Goal: Information Seeking & Learning: Learn about a topic

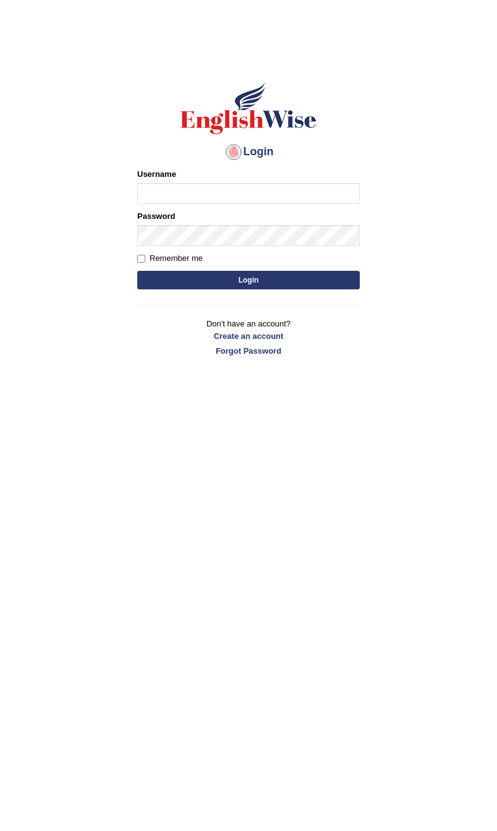
click at [248, 373] on div "Login Please fix the following errors: Username Password Remember me Login Don'…" at bounding box center [249, 219] width 244 height 310
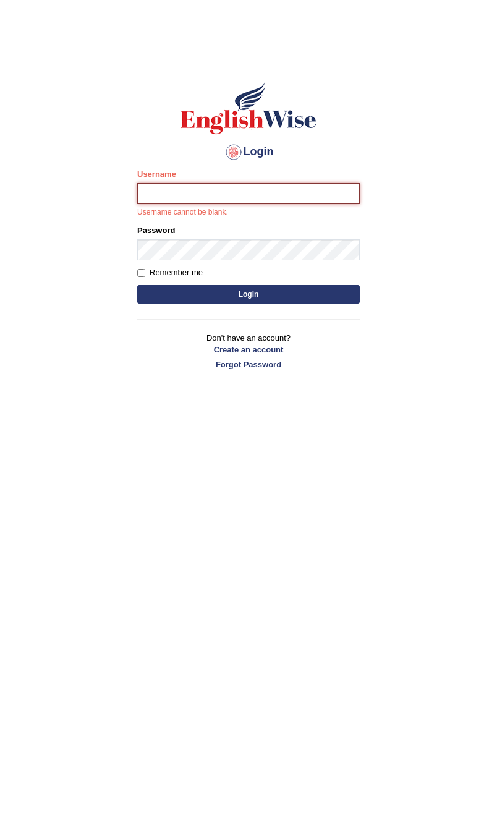
click at [248, 202] on input "Username" at bounding box center [248, 193] width 223 height 21
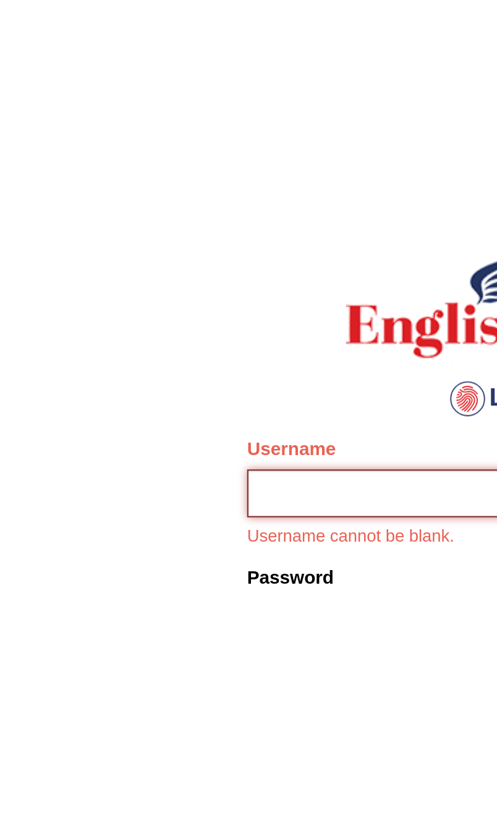
scroll to position [80, 0]
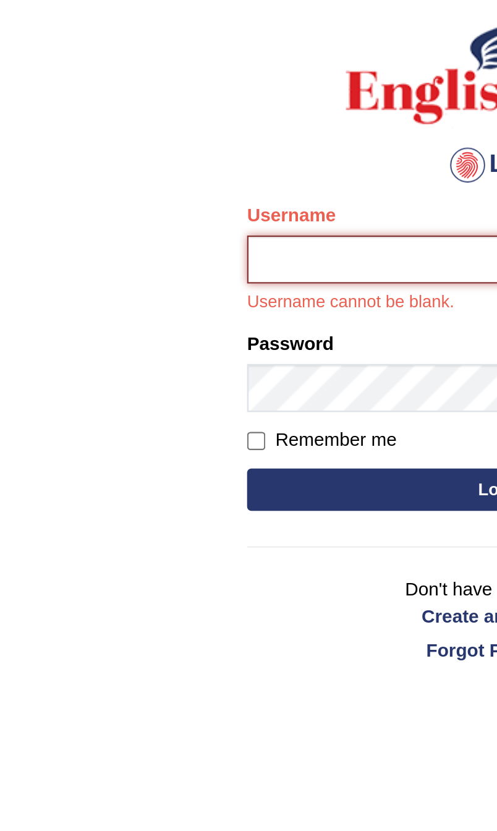
type input "[PERSON_NAME]"
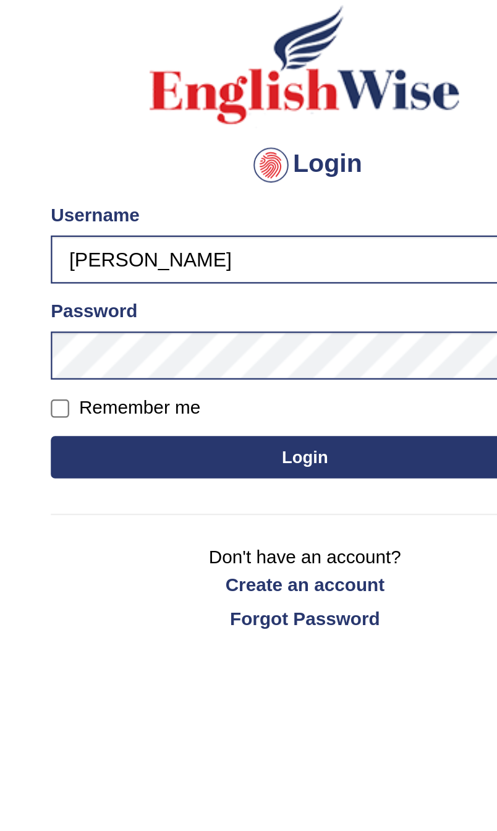
click at [142, 200] on button "Login" at bounding box center [248, 200] width 223 height 19
click at [162, 193] on button "Login" at bounding box center [248, 200] width 223 height 19
click at [148, 198] on button "Login" at bounding box center [248, 200] width 223 height 19
click at [137, 183] on input "Remember me" at bounding box center [141, 179] width 8 height 8
checkbox input "true"
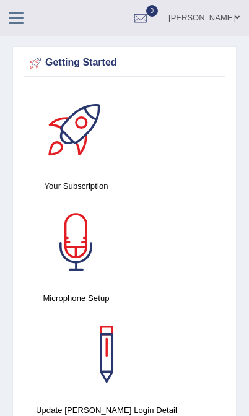
click at [12, 17] on icon at bounding box center [16, 18] width 14 height 16
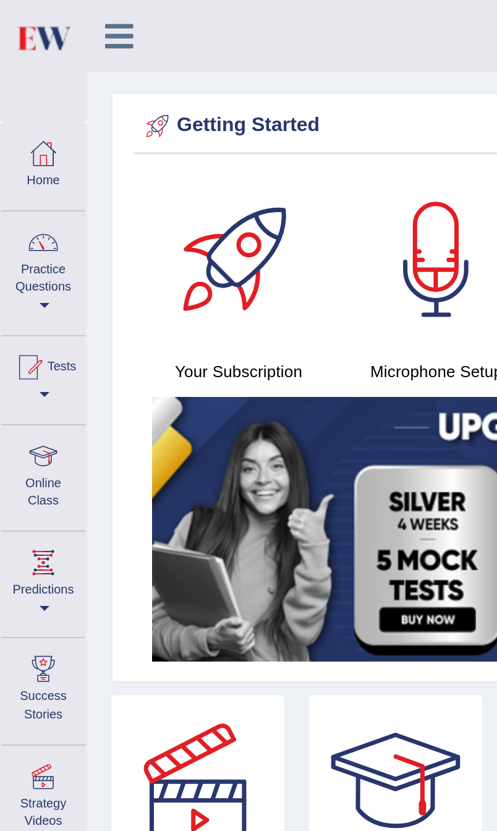
click at [20, 145] on link "Practice Questions" at bounding box center [22, 135] width 42 height 58
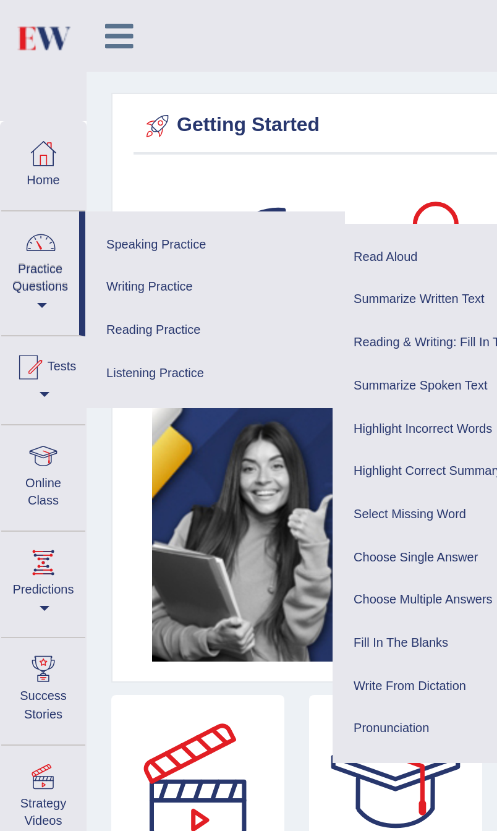
click at [85, 164] on link "Reading Practice" at bounding box center [108, 166] width 118 height 22
click at [83, 166] on link "Reading Practice" at bounding box center [108, 166] width 118 height 22
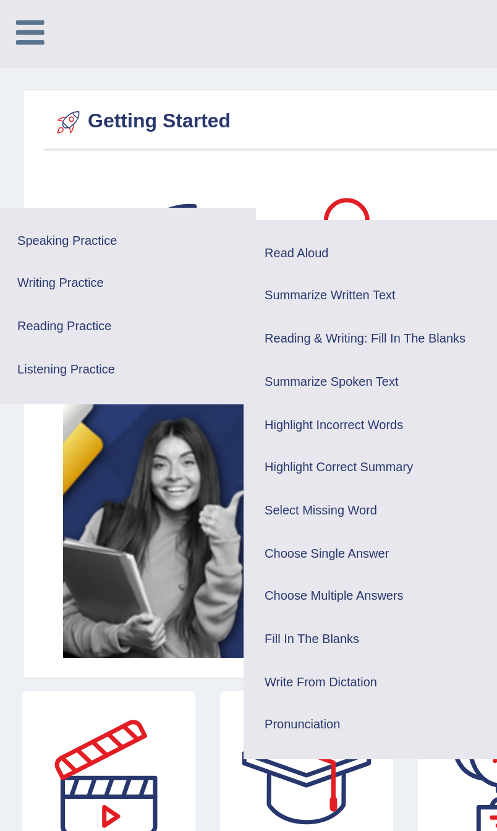
click at [49, 142] on link "Writing Practice" at bounding box center [108, 144] width 118 height 22
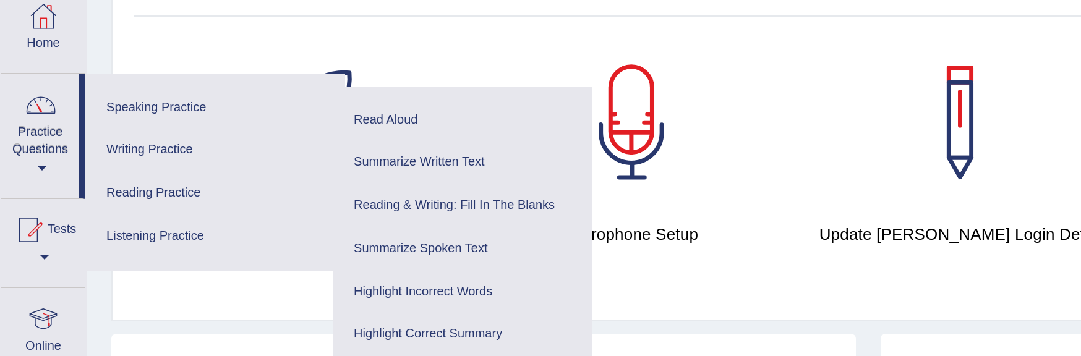
click at [75, 133] on link "Writing Practice" at bounding box center [108, 144] width 118 height 22
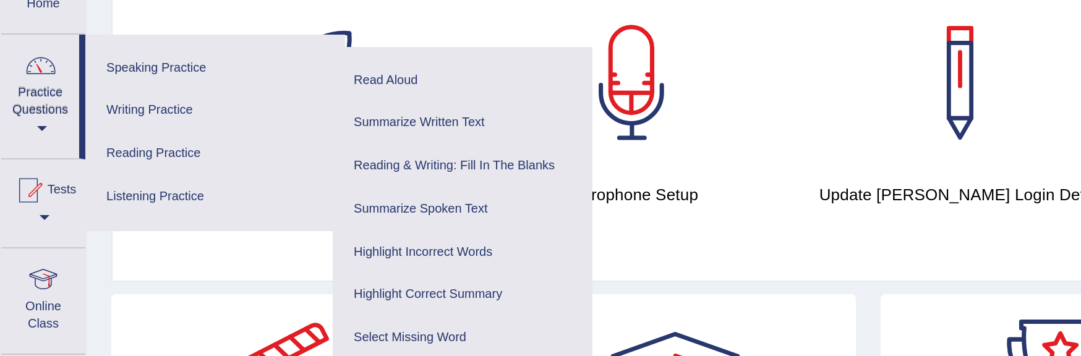
click at [88, 176] on link "Listening Practice" at bounding box center [108, 187] width 118 height 22
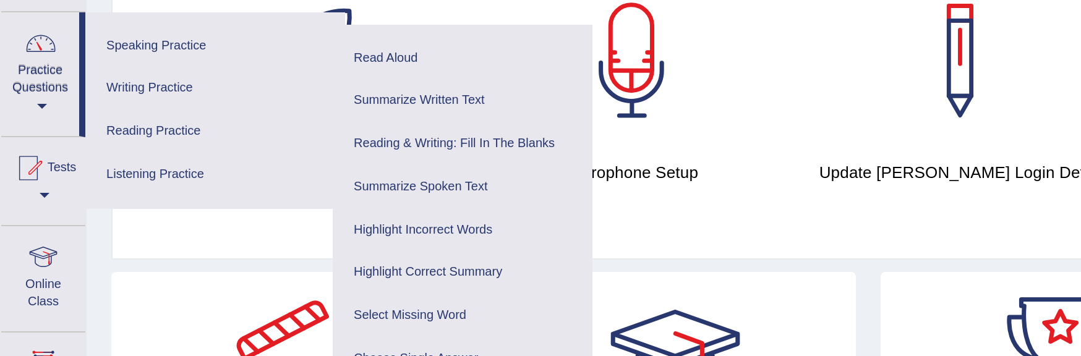
click at [228, 161] on link "Reading & Writing: Fill In The Blanks" at bounding box center [232, 172] width 118 height 22
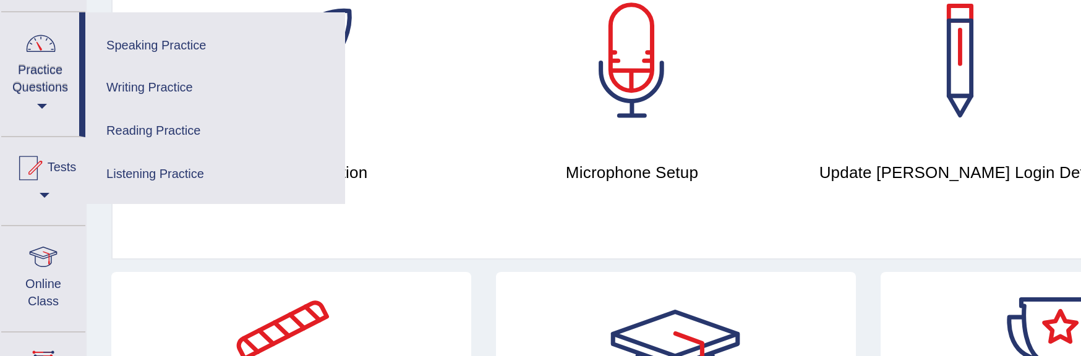
click at [211, 87] on link at bounding box center [152, 130] width 152 height 87
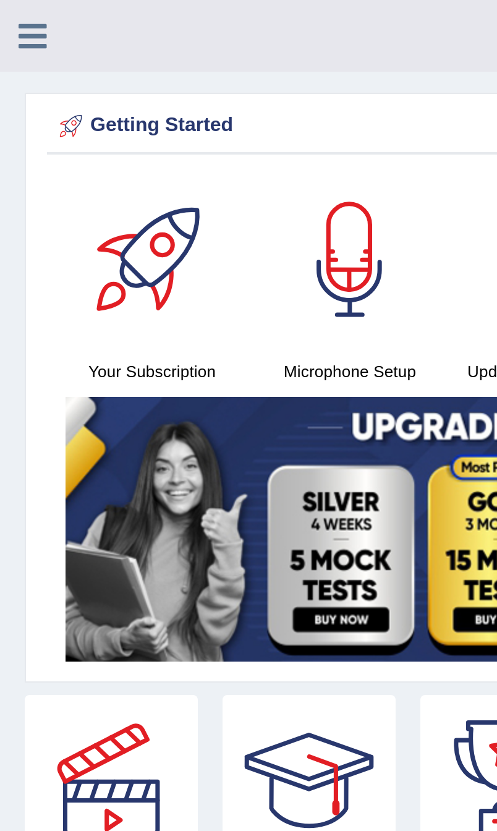
click at [17, 17] on icon at bounding box center [16, 18] width 14 height 16
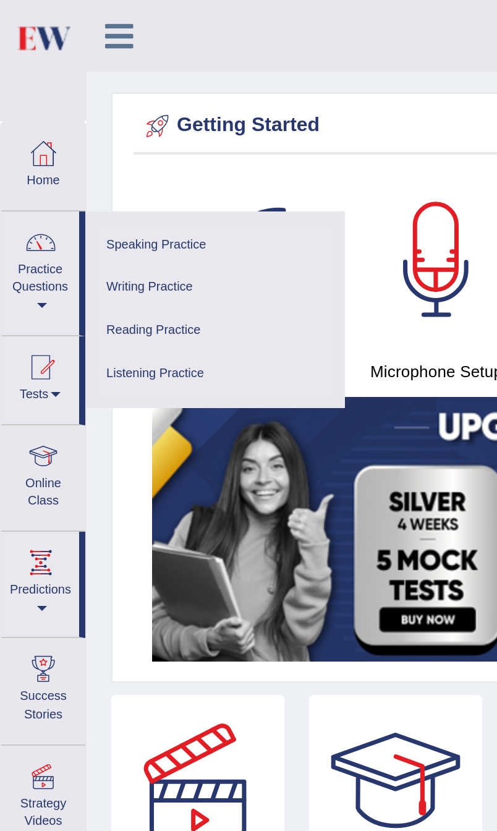
click at [95, 165] on link "Reading Practice" at bounding box center [108, 166] width 118 height 22
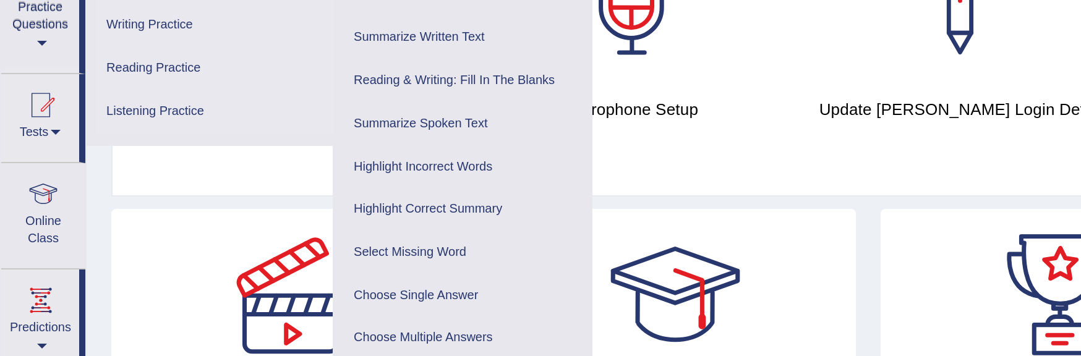
click at [248, 161] on link "Reading & Writing: Fill In The Blanks" at bounding box center [232, 172] width 118 height 22
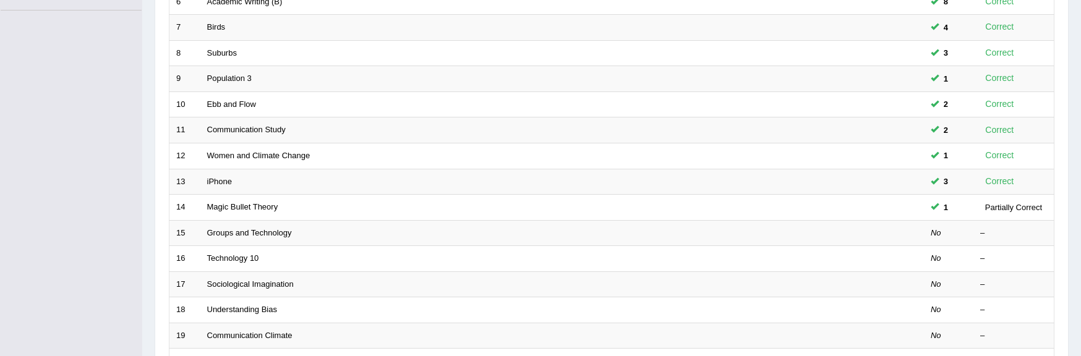
scroll to position [333, 0]
click at [273, 178] on link "Magic Bullet Theory" at bounding box center [242, 206] width 71 height 9
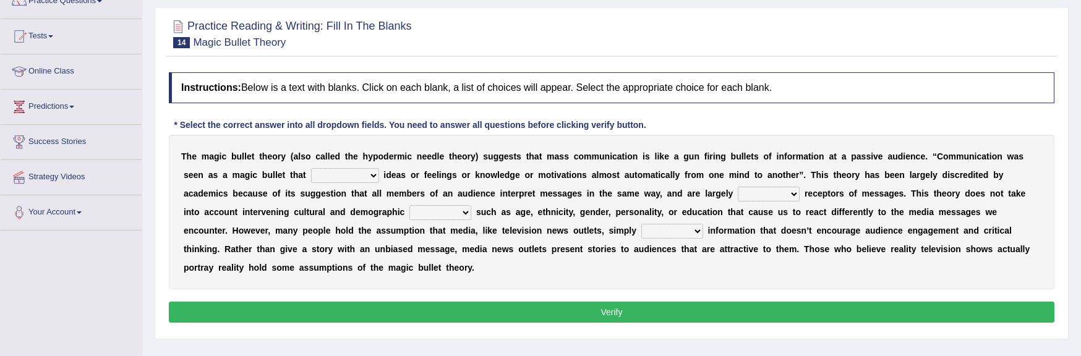
scroll to position [113, 0]
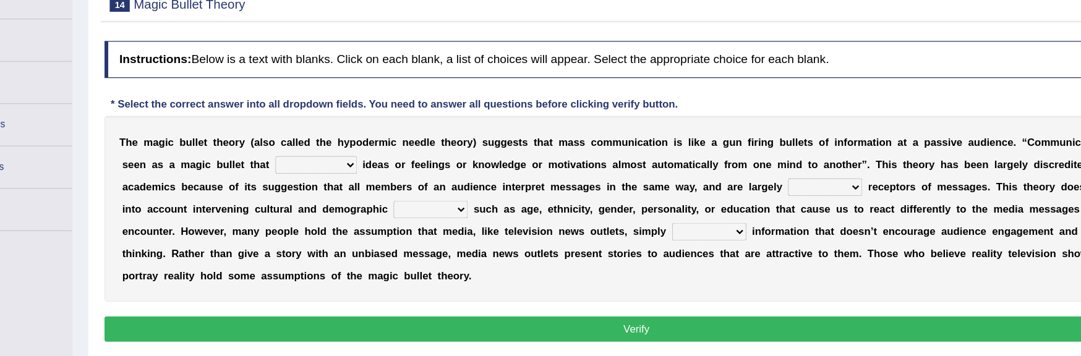
click at [311, 168] on select "transported translated transferred transformed" at bounding box center [345, 175] width 68 height 15
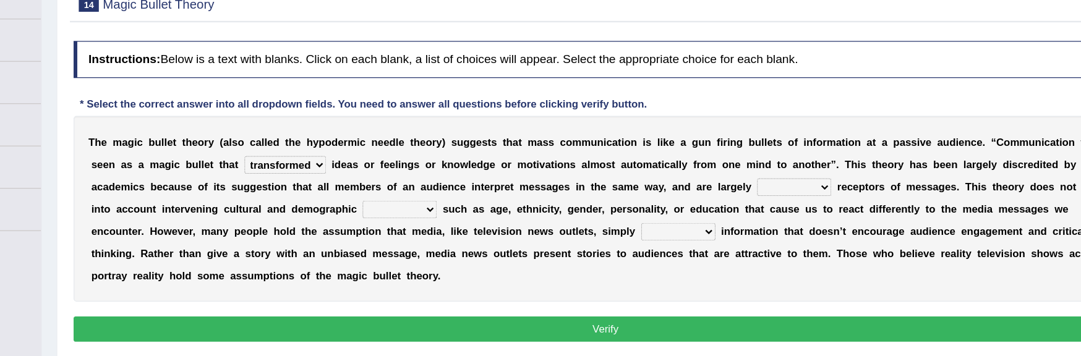
click at [311, 168] on select "transported translated transferred transformed" at bounding box center [345, 175] width 68 height 15
select select "transferred"
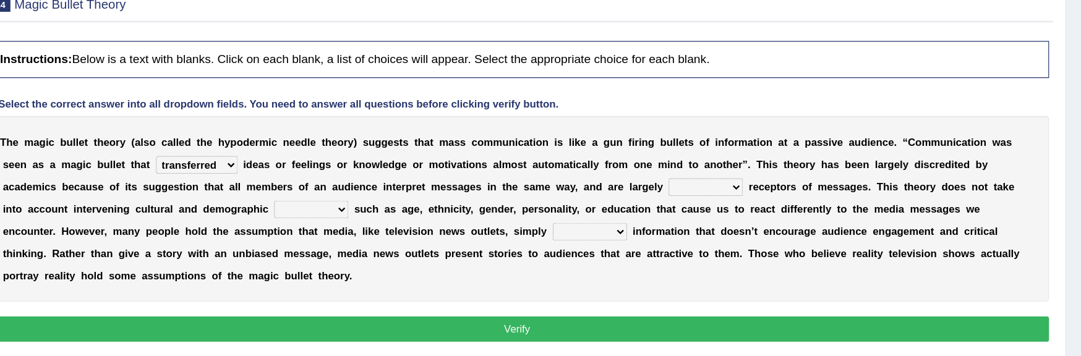
click at [540, 178] on select "negative active positive passive" at bounding box center [769, 193] width 62 height 15
select select "positive"
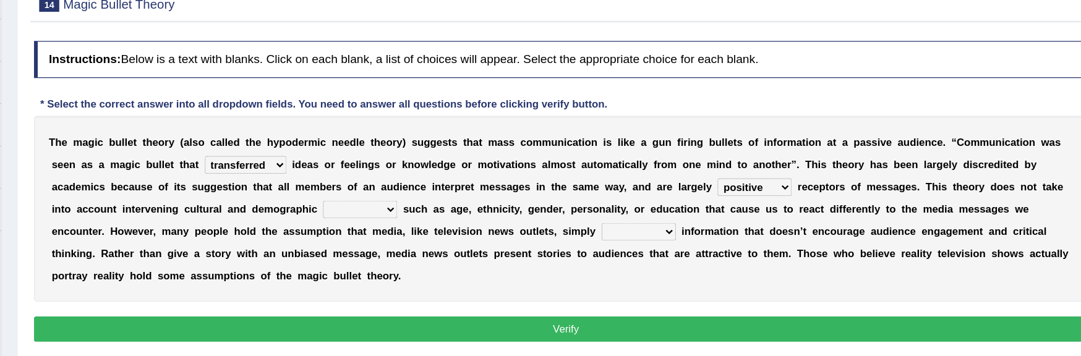
click at [409, 178] on select "variables varies varieties variations" at bounding box center [440, 212] width 62 height 15
select select "variables"
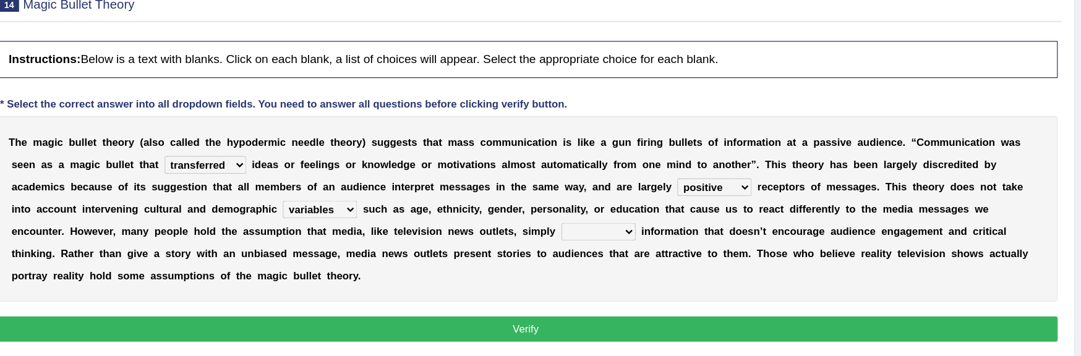
click at [540, 178] on select "respond resume release request" at bounding box center [672, 230] width 62 height 15
select select "release"
click at [505, 178] on button "Verify" at bounding box center [612, 311] width 886 height 21
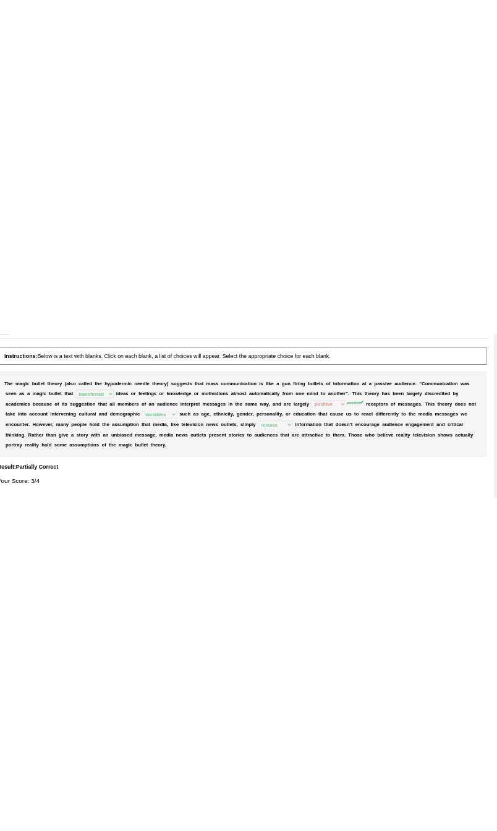
scroll to position [0, 0]
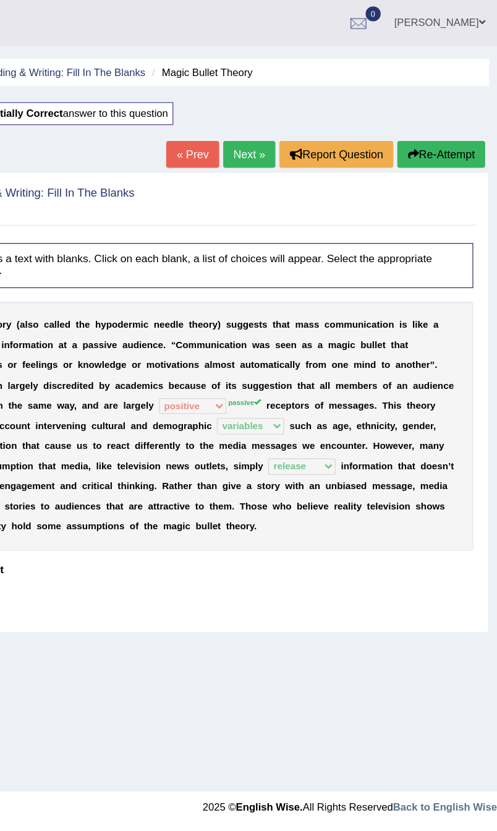
click at [419, 122] on button "Re-Attempt" at bounding box center [453, 120] width 69 height 21
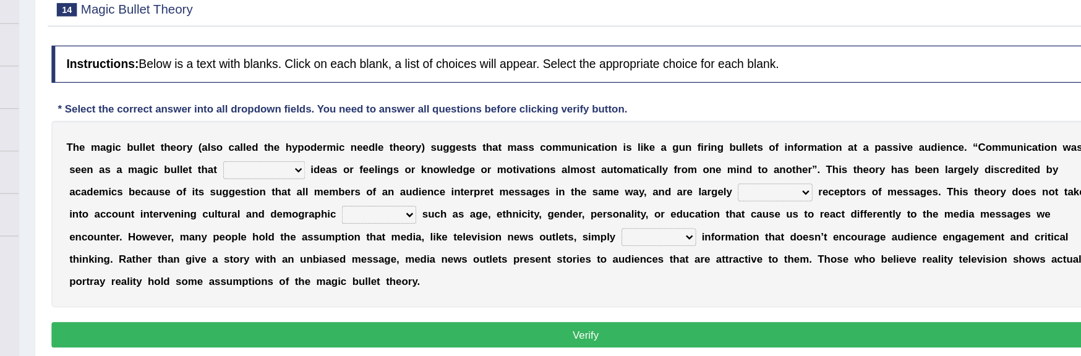
scroll to position [87, 0]
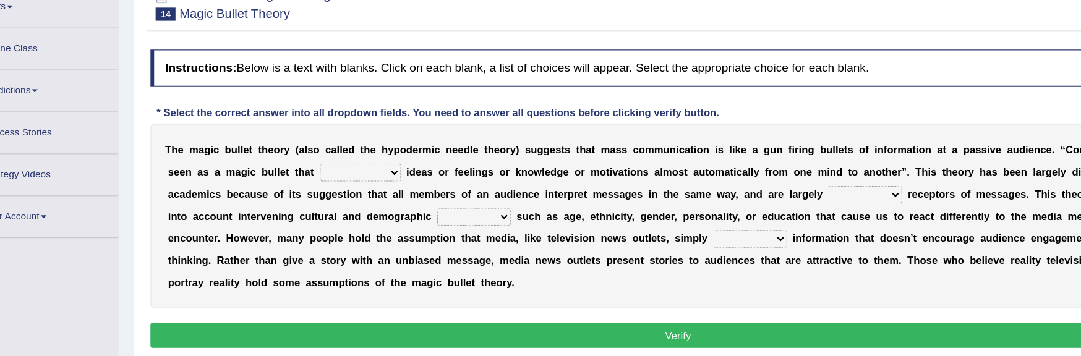
click at [248, 194] on select "transported translated transferred transformed" at bounding box center [345, 201] width 68 height 15
select select "transferred"
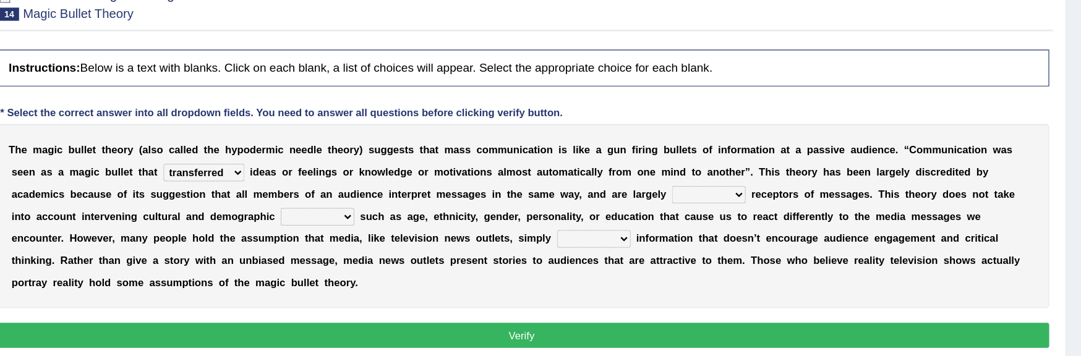
click at [248, 212] on select "negative active positive passive" at bounding box center [769, 219] width 62 height 15
select select "passive"
click at [248, 231] on select "variables varies varieties variations" at bounding box center [440, 238] width 62 height 15
select select "variables"
click at [248, 249] on select "respond resume release request" at bounding box center [672, 256] width 62 height 15
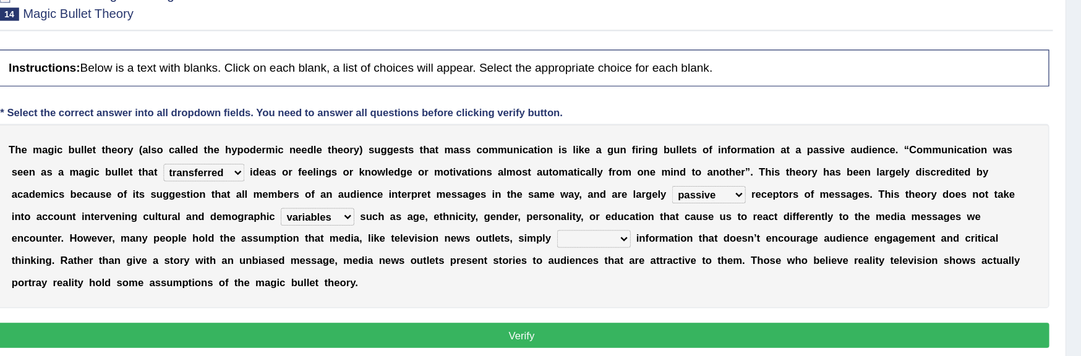
select select "release"
click at [248, 327] on button "Verify" at bounding box center [612, 337] width 886 height 21
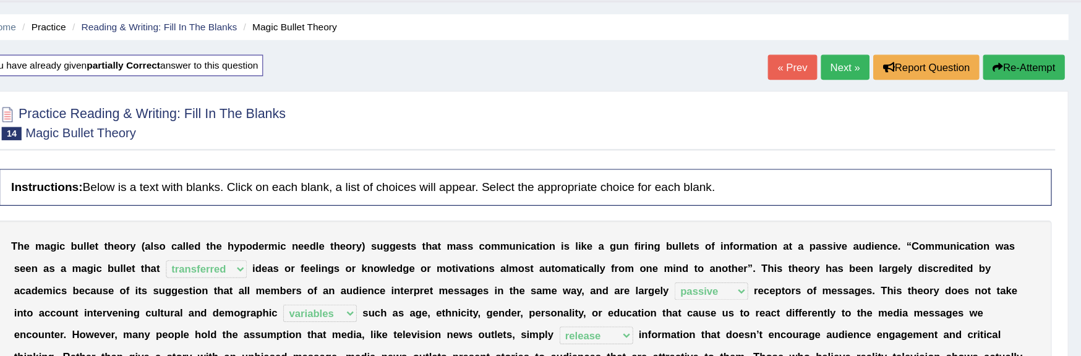
scroll to position [34, 0]
click at [248, 59] on link "Next »" at bounding box center [881, 56] width 41 height 21
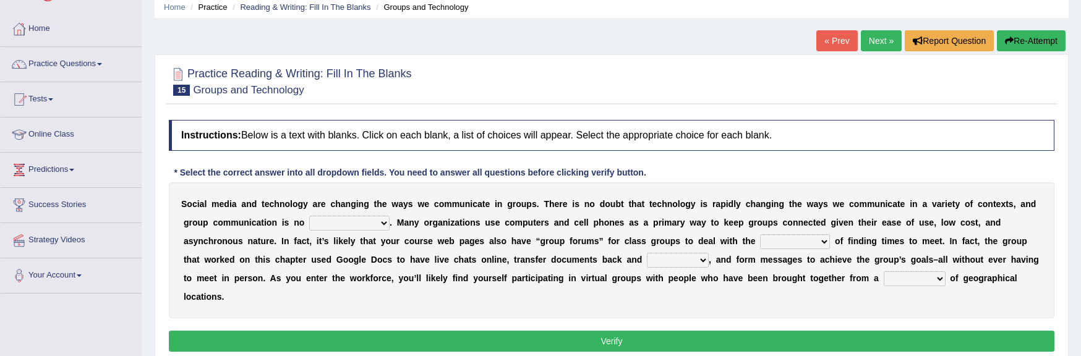
scroll to position [51, 0]
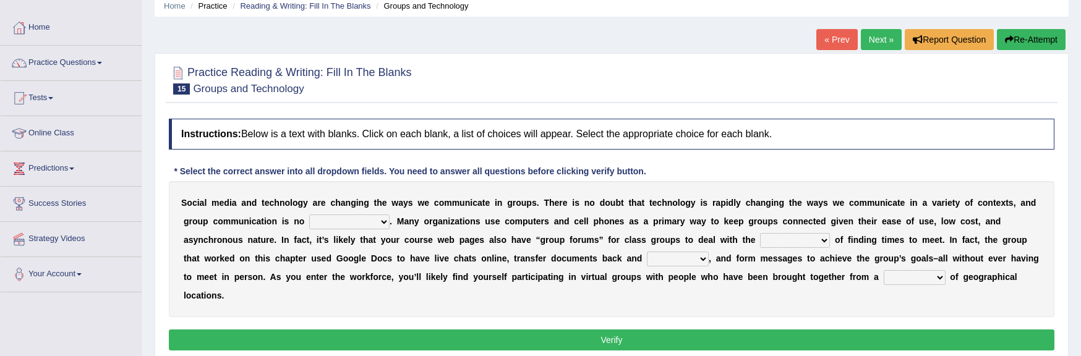
click at [353, 178] on select "exception exemplification extradition excursion" at bounding box center [349, 222] width 80 height 15
select select "extradition"
click at [540, 178] on select "localities liabilities complexities causalities" at bounding box center [795, 240] width 70 height 15
select select "complexities"
click at [540, 178] on select "fill forth toward beyond" at bounding box center [678, 259] width 62 height 15
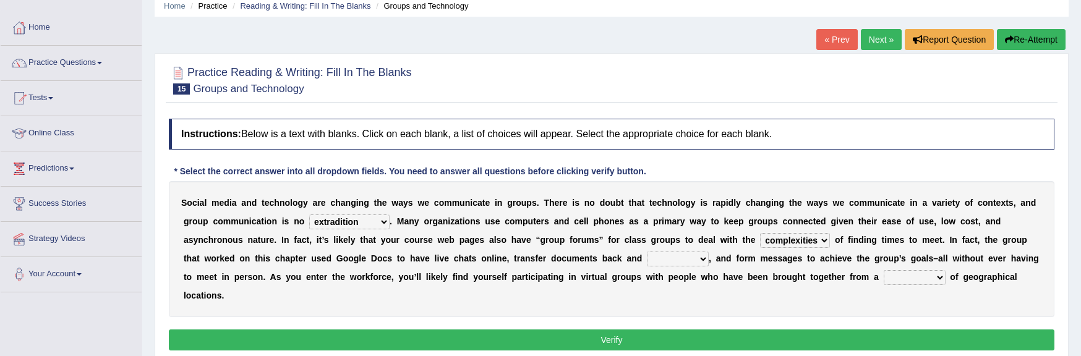
select select "fill"
click at [540, 178] on select "form variety kind variation" at bounding box center [915, 277] width 62 height 15
select select "kind"
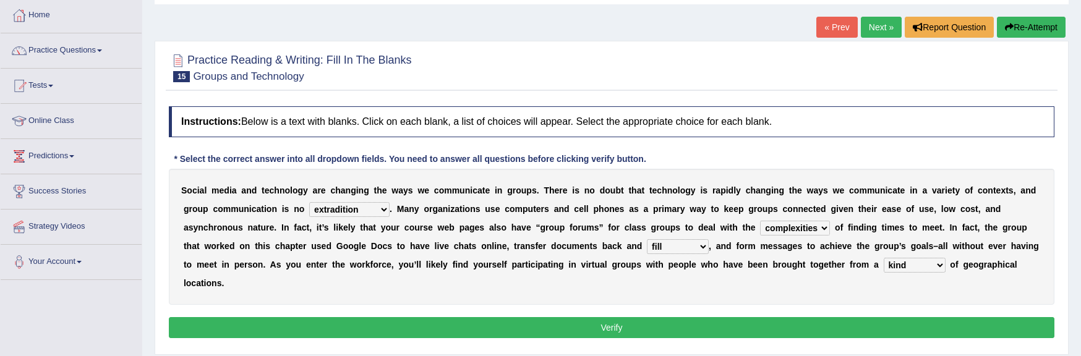
scroll to position [130, 0]
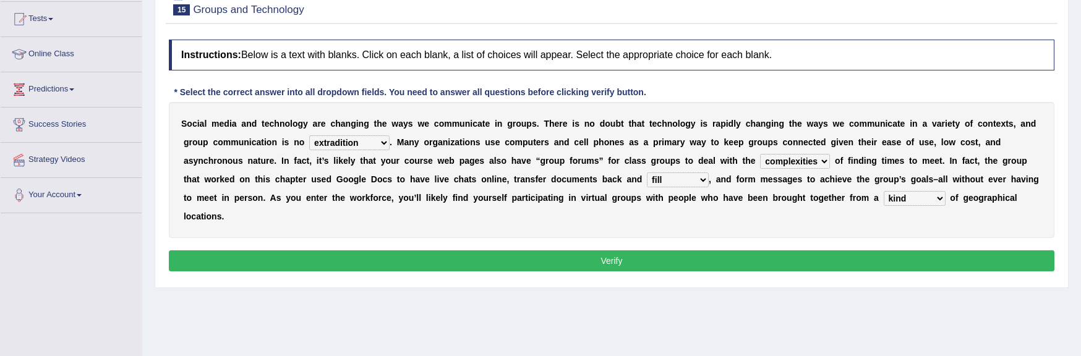
click at [540, 178] on button "Verify" at bounding box center [612, 260] width 886 height 21
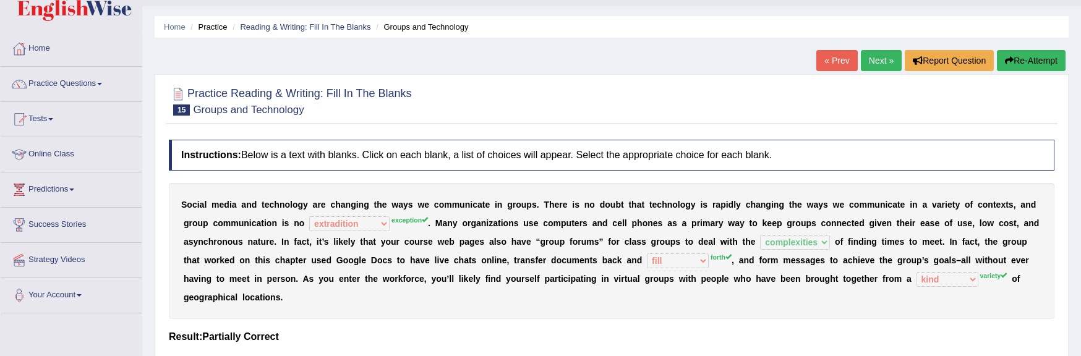
scroll to position [0, 0]
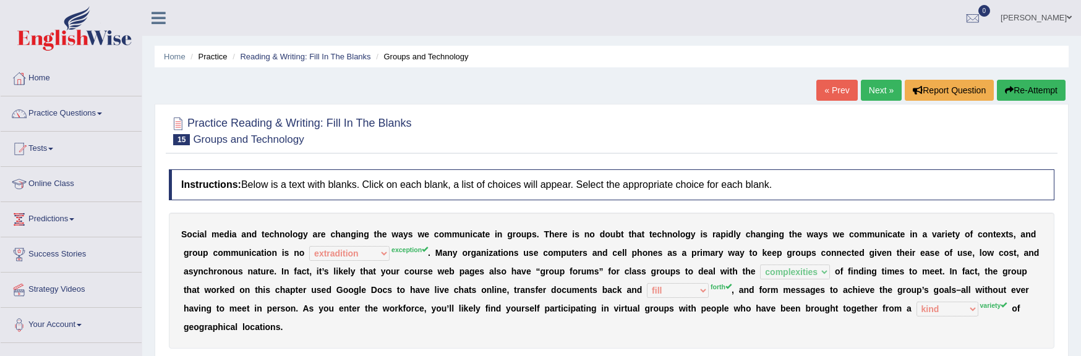
click at [540, 86] on button "Re-Attempt" at bounding box center [1031, 90] width 69 height 21
